Goal: Information Seeking & Learning: Learn about a topic

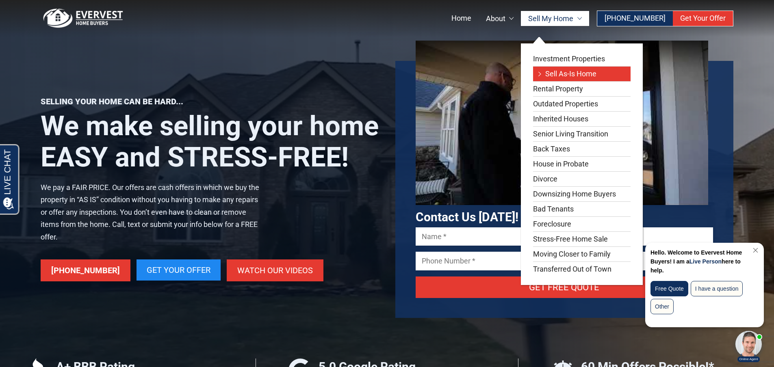
click at [578, 74] on link "Sell As-Is Home" at bounding box center [581, 74] width 97 height 15
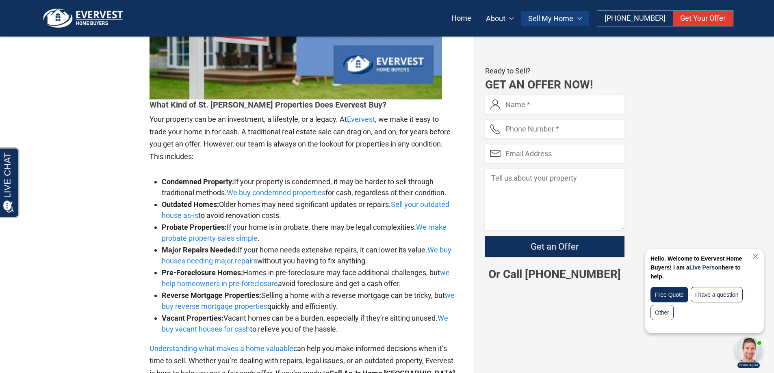
scroll to position [1706, 0]
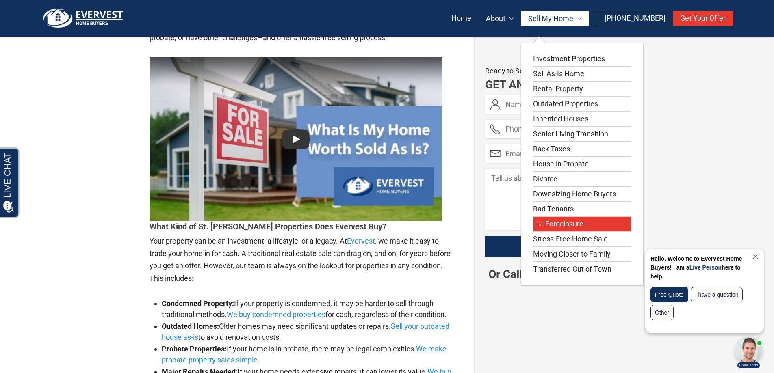
click at [561, 225] on link "Foreclosure" at bounding box center [581, 224] width 97 height 15
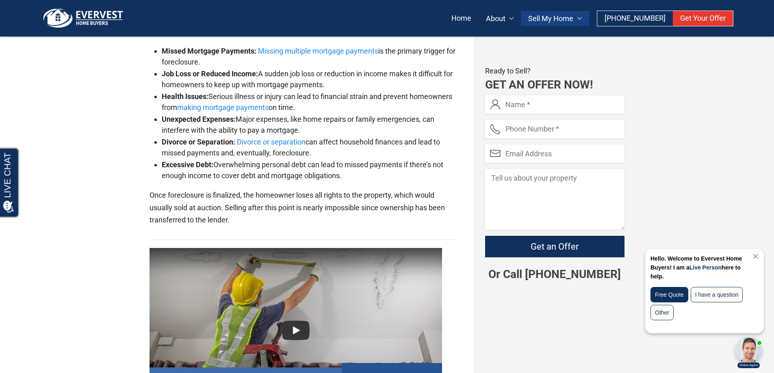
scroll to position [1097, 0]
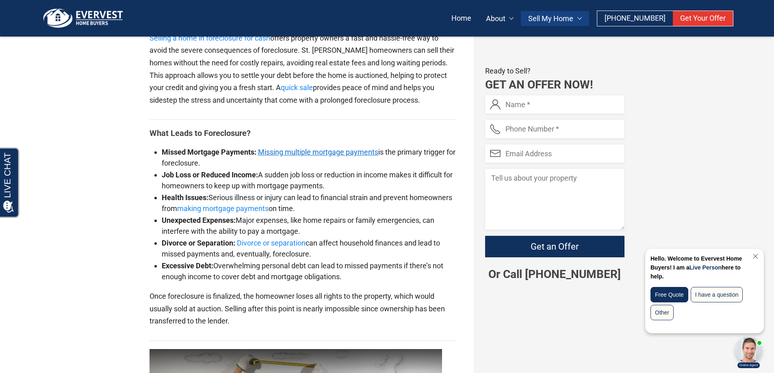
click at [367, 149] on link "Missing multiple mortgage payments" at bounding box center [318, 152] width 120 height 9
click at [246, 206] on link "making mortgage payments" at bounding box center [222, 208] width 91 height 9
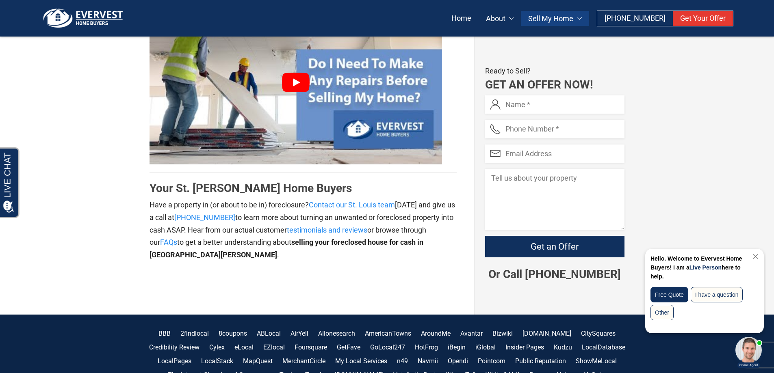
scroll to position [2838, 0]
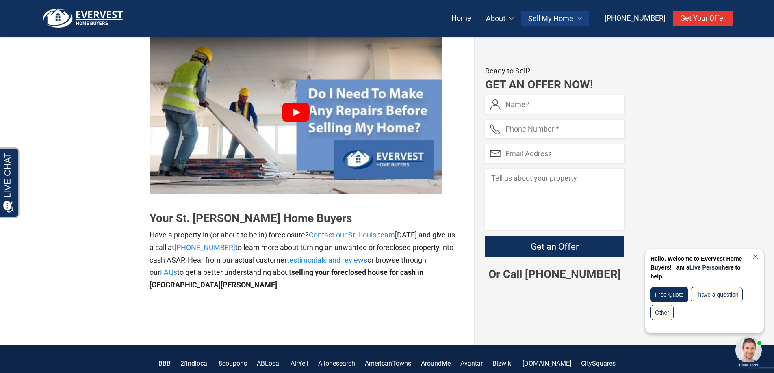
click at [303, 129] on link at bounding box center [295, 112] width 292 height 165
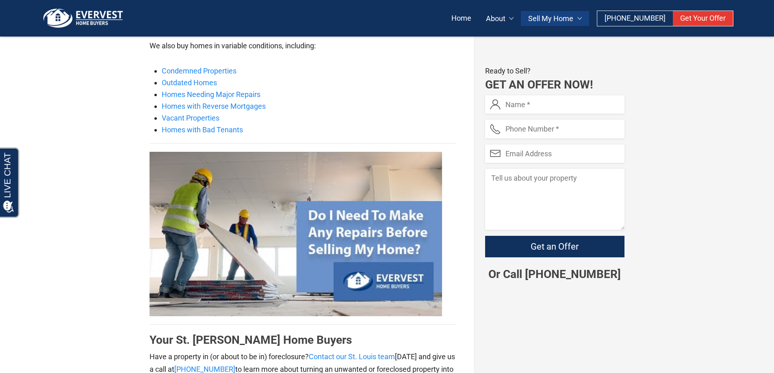
scroll to position [0, 0]
